Goal: Information Seeking & Learning: Find contact information

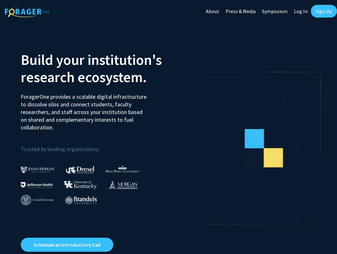
click at [303, 12] on link "Log In" at bounding box center [301, 11] width 20 height 22
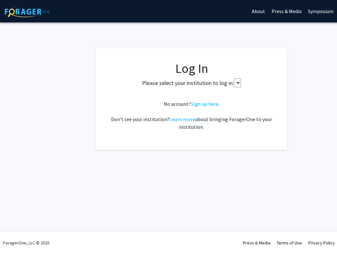
select select "34"
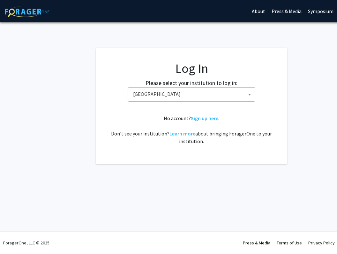
click at [224, 95] on span "Baylor University" at bounding box center [193, 94] width 125 height 13
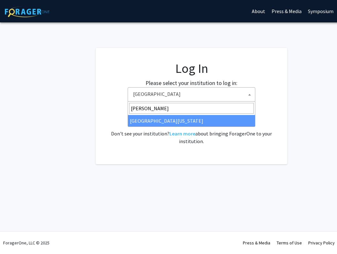
type input "maryla"
select select "31"
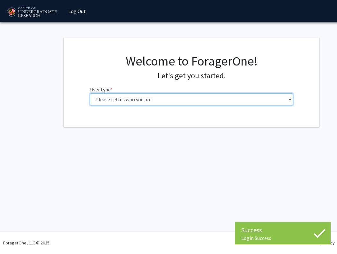
select select "1: undergrad"
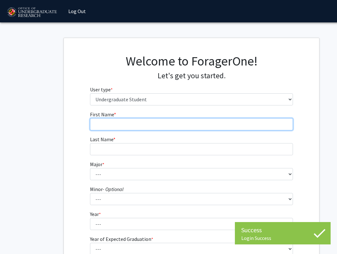
click at [161, 123] on input "First Name * required" at bounding box center [192, 124] width 204 height 12
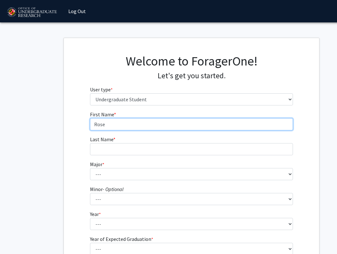
type input "Rose"
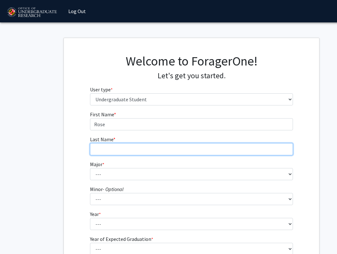
click at [142, 145] on input "Last Name * required" at bounding box center [192, 149] width 204 height 12
type input "[PERSON_NAME] [PERSON_NAME]"
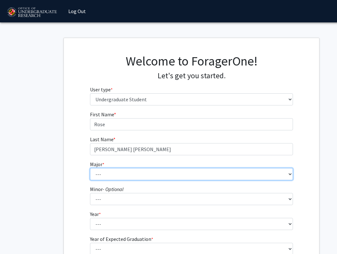
select select "80: 2381"
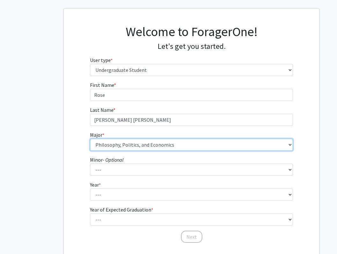
scroll to position [30, 0]
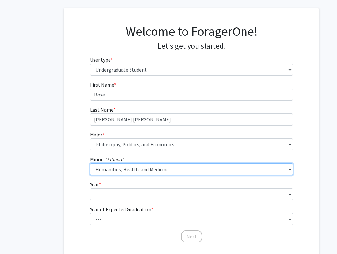
select select "0: null"
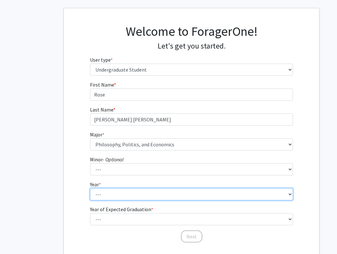
select select "2: sophomore"
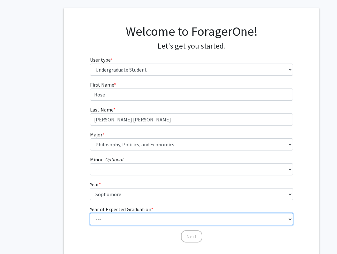
select select "4: 2028"
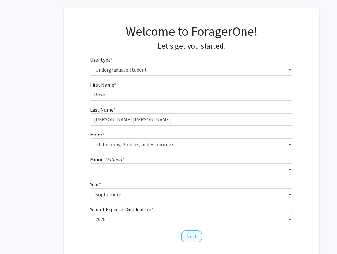
click at [191, 235] on button "Next" at bounding box center [191, 236] width 21 height 12
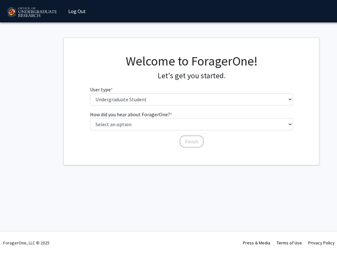
scroll to position [0, 0]
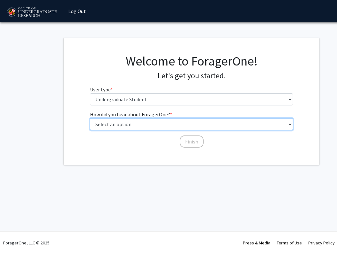
click at [160, 125] on select "Select an option Peer/student recommendation Faculty/staff recommendation Unive…" at bounding box center [192, 124] width 204 height 12
select select "3: university_website"
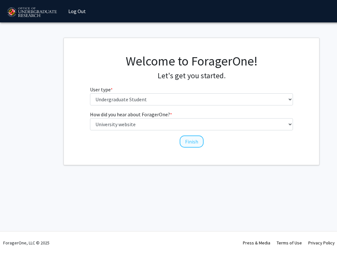
click at [195, 140] on button "Finish" at bounding box center [192, 141] width 24 height 12
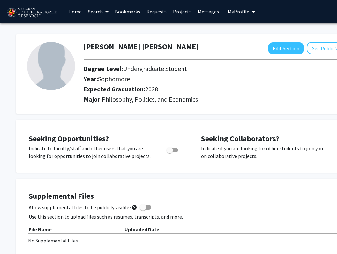
click at [175, 150] on span "Toggle" at bounding box center [173, 150] width 12 height 4
click at [170, 152] on input "Are you actively seeking opportunities?" at bounding box center [170, 152] width 0 height 0
checkbox input "true"
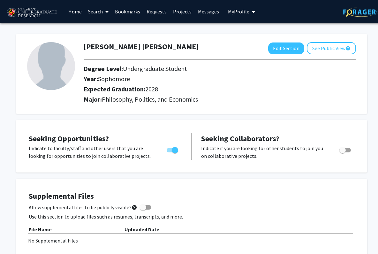
click at [77, 11] on link "Home" at bounding box center [75, 11] width 20 height 22
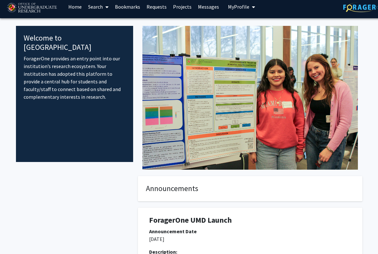
scroll to position [1, 0]
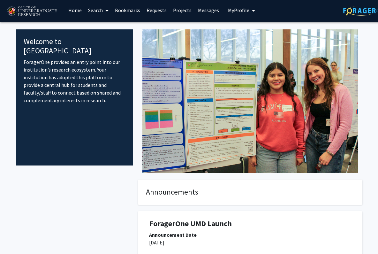
click at [98, 11] on link "Search" at bounding box center [98, 10] width 27 height 22
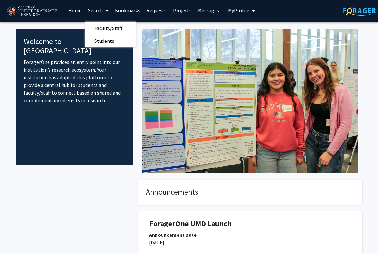
click at [58, 66] on p "ForagerOne provides an entry point into our institution’s research ecosystem. Y…" at bounding box center [75, 81] width 102 height 46
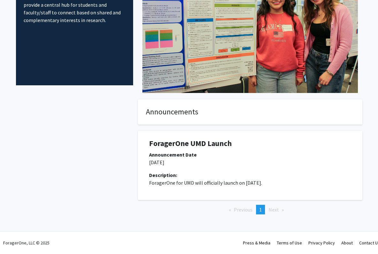
scroll to position [0, 0]
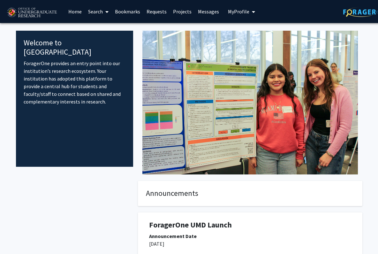
click at [80, 59] on p "ForagerOne provides an entry point into our institution’s research ecosystem. Y…" at bounding box center [75, 82] width 102 height 46
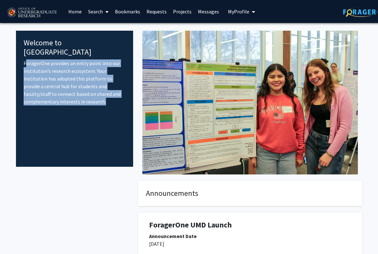
click at [85, 76] on p "ForagerOne provides an entry point into our institution’s research ecosystem. Y…" at bounding box center [75, 82] width 102 height 46
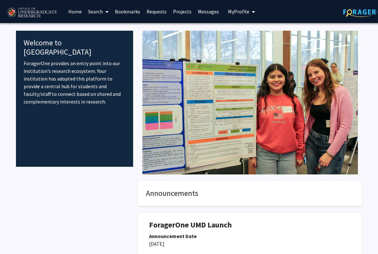
click at [100, 11] on link "Search" at bounding box center [98, 11] width 27 height 22
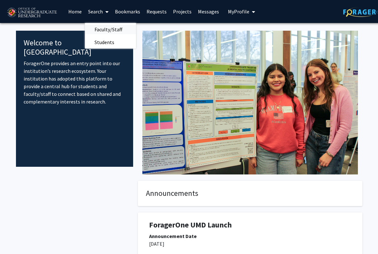
click at [102, 28] on span "Faculty/Staff" at bounding box center [108, 29] width 47 height 13
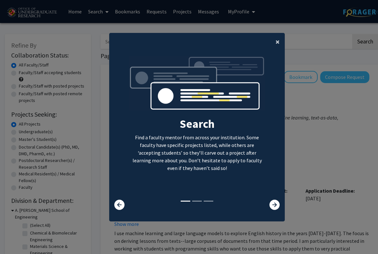
click at [283, 38] on button "×" at bounding box center [278, 42] width 14 height 18
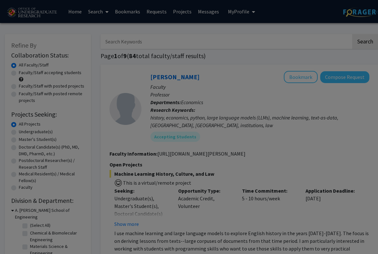
click at [277, 37] on div "Search Find a faculty mentor from across your institution. Some faculty have sp…" at bounding box center [197, 69] width 175 height 144
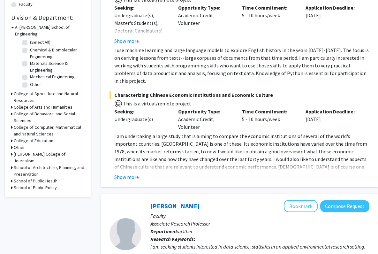
scroll to position [187, 0]
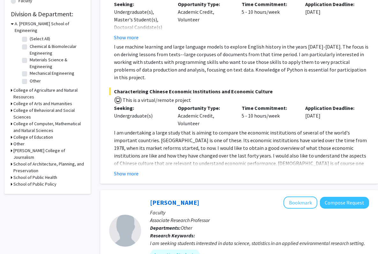
click at [41, 107] on h3 "College of Behavioral and Social Sciences" at bounding box center [48, 113] width 71 height 13
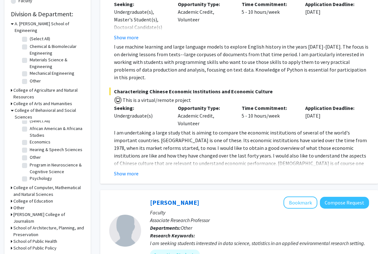
scroll to position [4, 0]
click at [41, 107] on h3 "College of Behavioral and Social Sciences" at bounding box center [50, 113] width 70 height 13
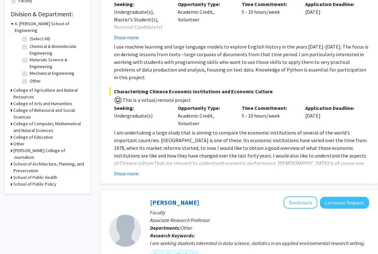
click at [36, 120] on h3 "College of Computer, Mathematical and Natural Sciences" at bounding box center [48, 126] width 71 height 13
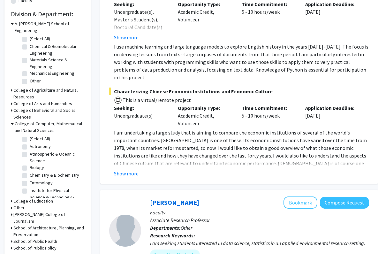
click at [30, 164] on label "Biology" at bounding box center [37, 167] width 14 height 7
click at [30, 164] on input "Biology" at bounding box center [32, 166] width 4 height 4
checkbox input "true"
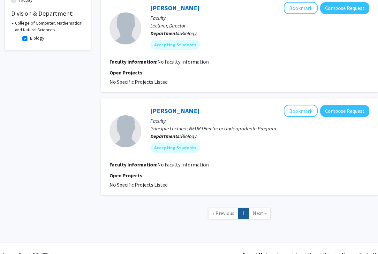
scroll to position [186, 0]
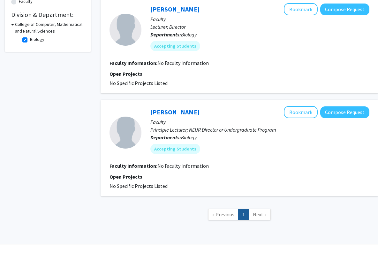
click at [261, 215] on span "Next »" at bounding box center [260, 214] width 14 height 6
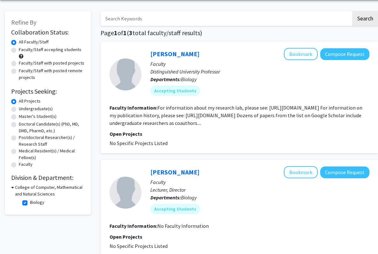
scroll to position [20, 0]
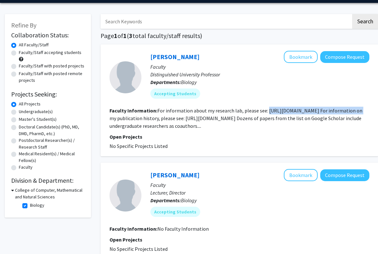
drag, startPoint x: 266, startPoint y: 113, endPoint x: 357, endPoint y: 110, distance: 90.2
click at [337, 110] on fg-read-more "For information about my research lab, please see: [URL][DOMAIN_NAME] For infor…" at bounding box center [236, 118] width 253 height 22
copy fg-read-more "[URL][DOMAIN_NAME]"
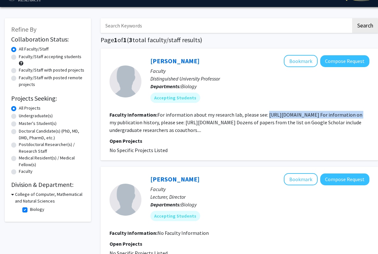
scroll to position [16, 0]
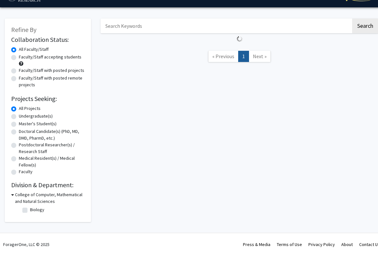
checkbox input "false"
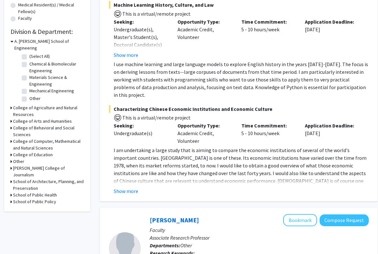
scroll to position [176, 1]
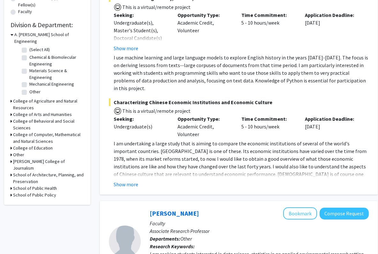
click at [40, 192] on h3 "School of Public Policy" at bounding box center [34, 195] width 43 height 7
click at [25, 192] on h3 "School of Public Policy" at bounding box center [35, 195] width 43 height 7
click at [25, 192] on h3 "School of Public Policy" at bounding box center [34, 195] width 43 height 7
click at [25, 192] on h3 "School of Public Policy" at bounding box center [35, 195] width 43 height 7
click at [23, 185] on h3 "School of Public Health" at bounding box center [35, 188] width 44 height 7
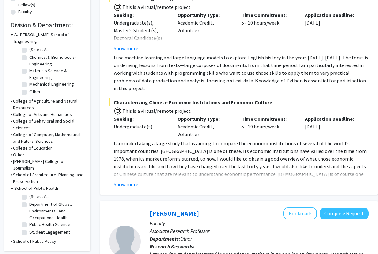
click at [46, 221] on label "Public Health Science" at bounding box center [49, 224] width 41 height 7
click at [34, 221] on input "Public Health Science" at bounding box center [31, 223] width 4 height 4
checkbox input "true"
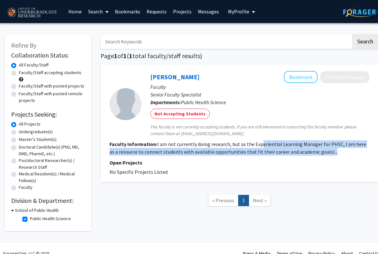
drag, startPoint x: 258, startPoint y: 143, endPoint x: 320, endPoint y: 158, distance: 62.9
click at [319, 158] on fg-search-faculty "[PERSON_NAME] Bookmark Compose Request Faculty Senior Faculty Specialist Depart…" at bounding box center [240, 123] width 260 height 105
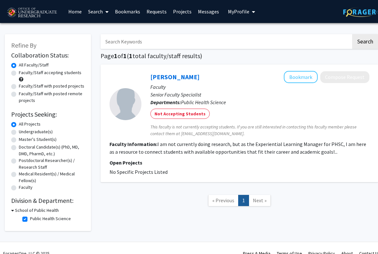
click at [321, 156] on section "Faculty Information: I am not currently doing research, but as the Experiential…" at bounding box center [240, 147] width 260 height 15
click at [201, 155] on fg-read-more "I am not currently doing research, but as the Experiential Learning Manager for…" at bounding box center [238, 148] width 257 height 14
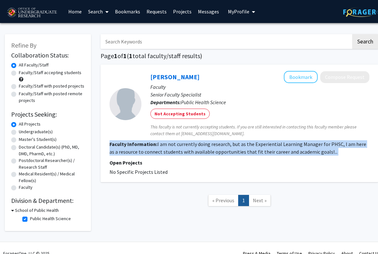
click at [143, 152] on fg-read-more "I am not currently doing research, but as the Experiential Learning Manager for…" at bounding box center [238, 148] width 257 height 14
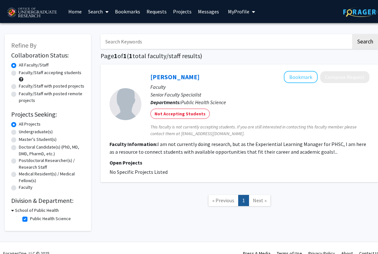
click at [30, 220] on label "Public Health Science" at bounding box center [50, 218] width 41 height 7
click at [30, 220] on input "Public Health Science" at bounding box center [32, 217] width 4 height 4
checkbox input "false"
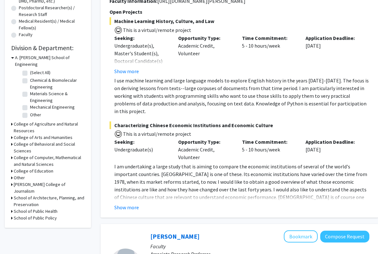
scroll to position [166, 0]
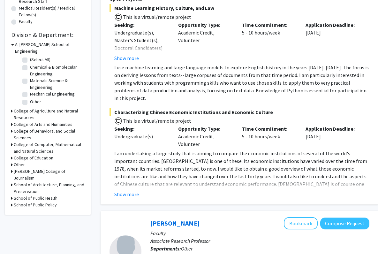
click at [54, 121] on h3 "College of Arts and Humanities" at bounding box center [43, 124] width 59 height 7
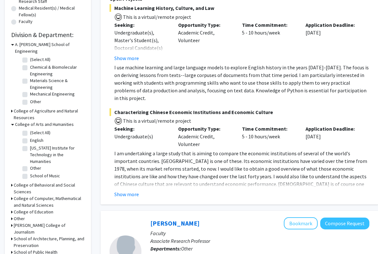
click at [21, 185] on h3 "College of Behavioral and Social Sciences" at bounding box center [49, 188] width 71 height 13
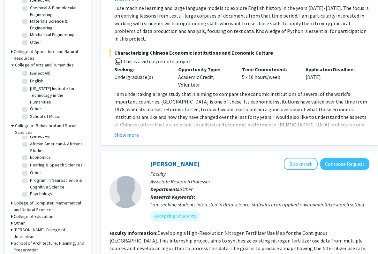
scroll to position [244, 0]
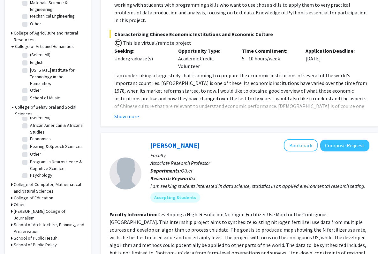
click at [37, 185] on h3 "College of Computer, Mathematical and Natural Sciences" at bounding box center [49, 187] width 71 height 13
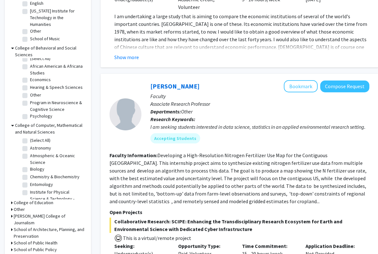
scroll to position [0, 0]
click at [35, 166] on label "Biology" at bounding box center [37, 169] width 14 height 7
click at [34, 166] on input "Biology" at bounding box center [32, 168] width 4 height 4
checkbox input "true"
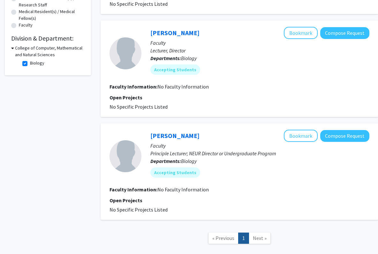
scroll to position [161, 0]
